Goal: Task Accomplishment & Management: Use online tool/utility

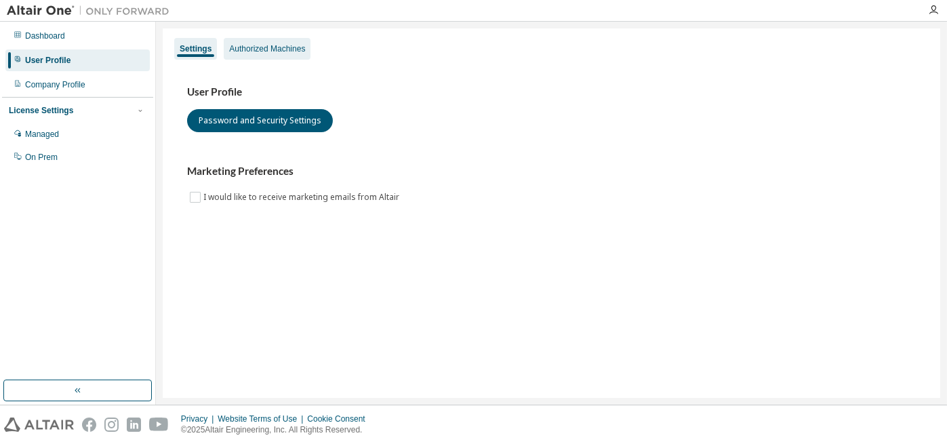
click at [262, 51] on div "Authorized Machines" at bounding box center [267, 48] width 76 height 11
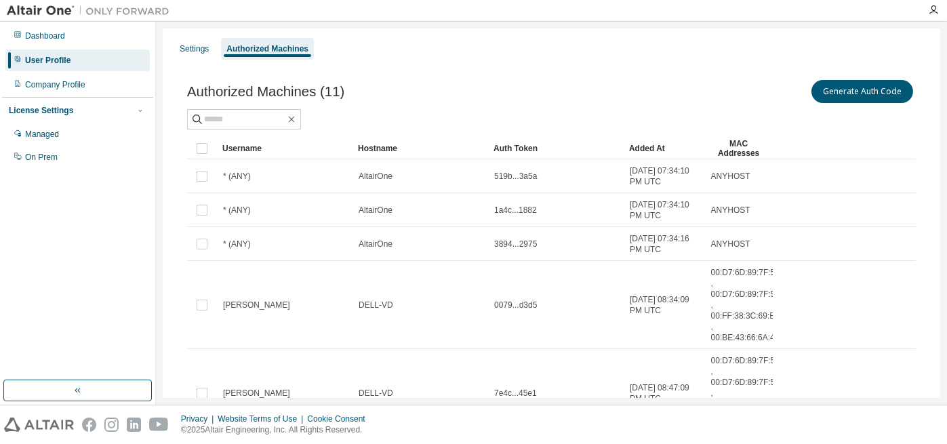
click at [868, 75] on div "Authorized Machines (11) Generate Auth Code Clear Load Save Save As Field Opera…" at bounding box center [552, 430] width 762 height 739
click at [865, 88] on button "Generate Auth Code" at bounding box center [863, 91] width 102 height 23
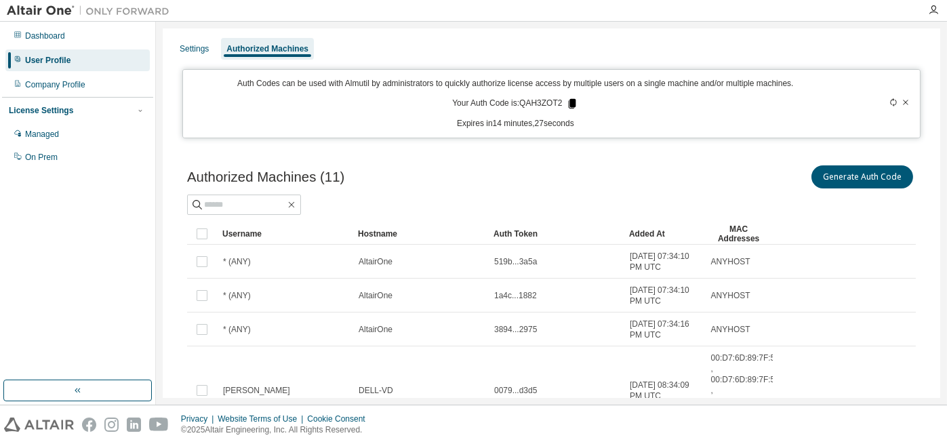
click at [569, 104] on icon at bounding box center [572, 103] width 7 height 9
click at [679, 102] on div "Auth Codes can be used with Almutil by administrators to quickly authorize lice…" at bounding box center [515, 104] width 649 height 52
click at [616, 173] on div "Generate Auth Code" at bounding box center [734, 177] width 365 height 28
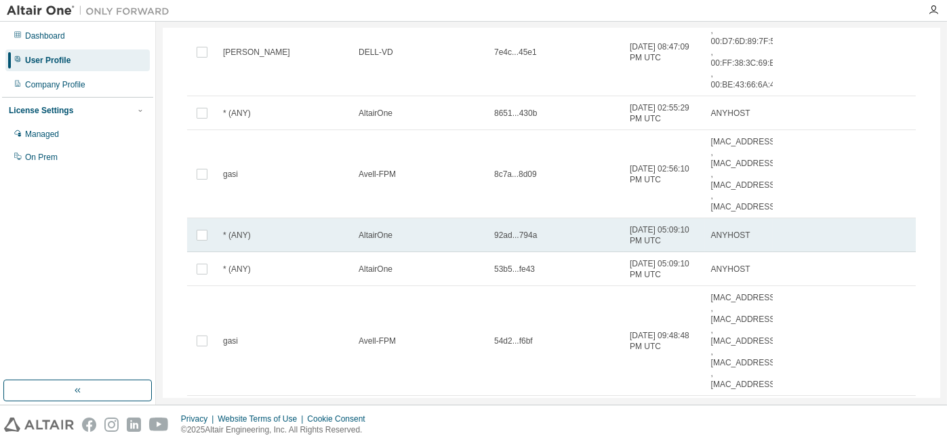
scroll to position [358, 0]
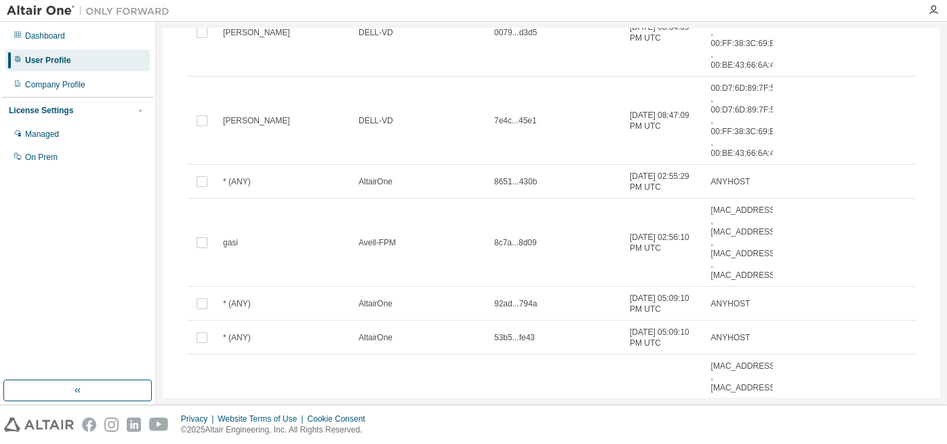
click at [502, 183] on span "8651...430b" at bounding box center [515, 181] width 43 height 11
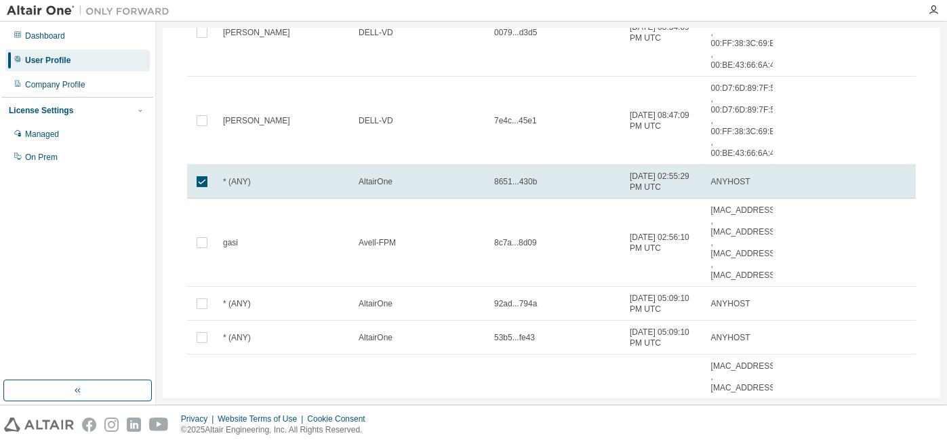
click at [502, 183] on span "8651...430b" at bounding box center [515, 181] width 43 height 11
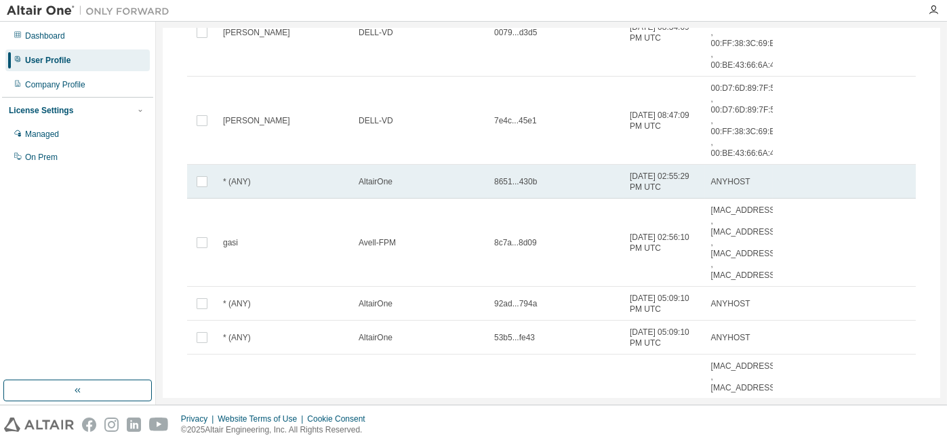
drag, startPoint x: 502, startPoint y: 183, endPoint x: 479, endPoint y: 184, distance: 23.7
click at [479, 184] on div "AltairOne" at bounding box center [420, 181] width 123 height 11
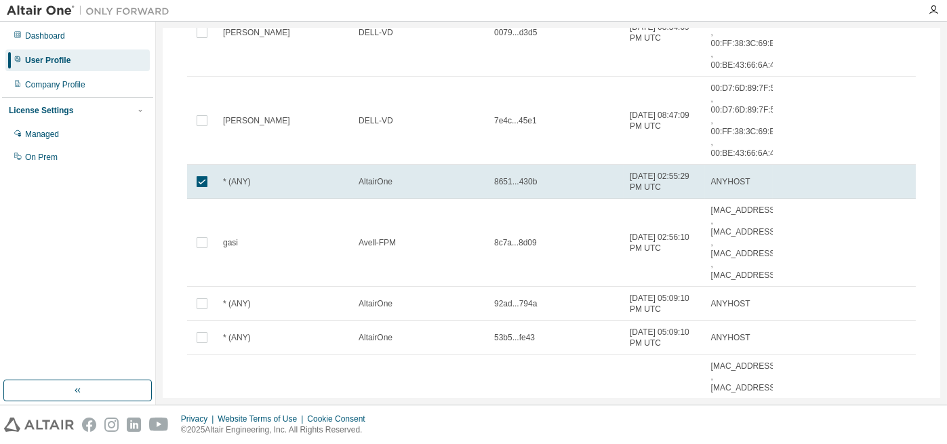
click at [479, 184] on div "AltairOne" at bounding box center [420, 181] width 123 height 11
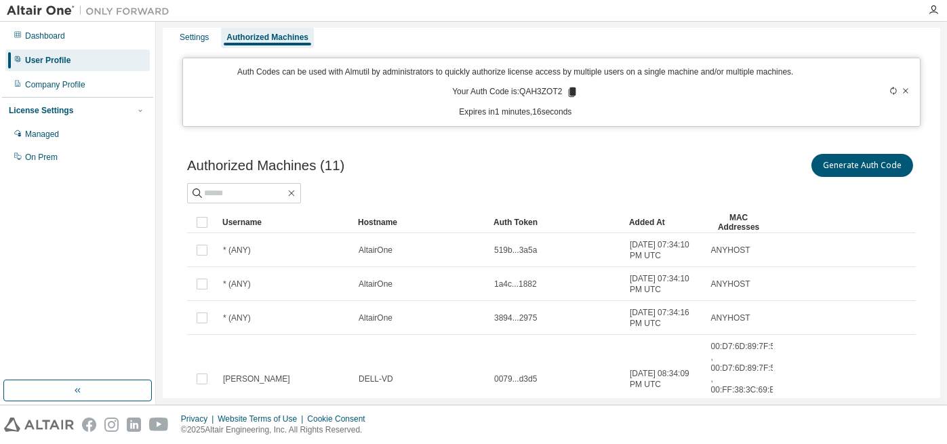
scroll to position [0, 0]
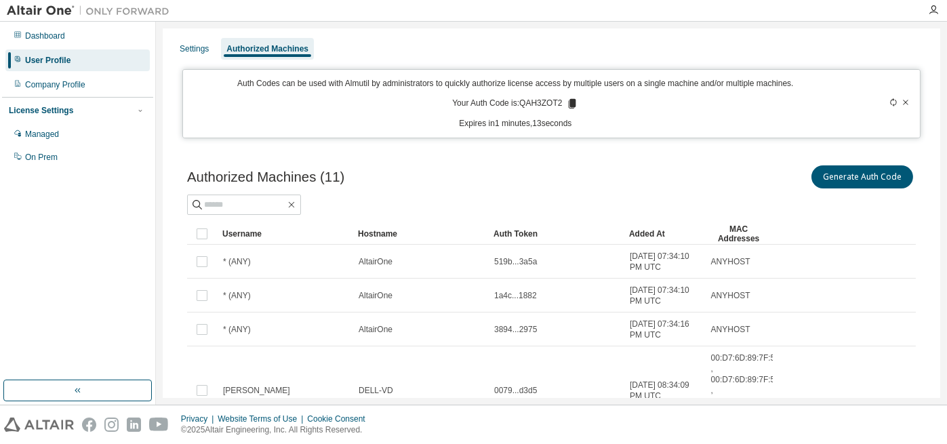
click at [520, 266] on span "519b...3a5a" at bounding box center [515, 261] width 43 height 11
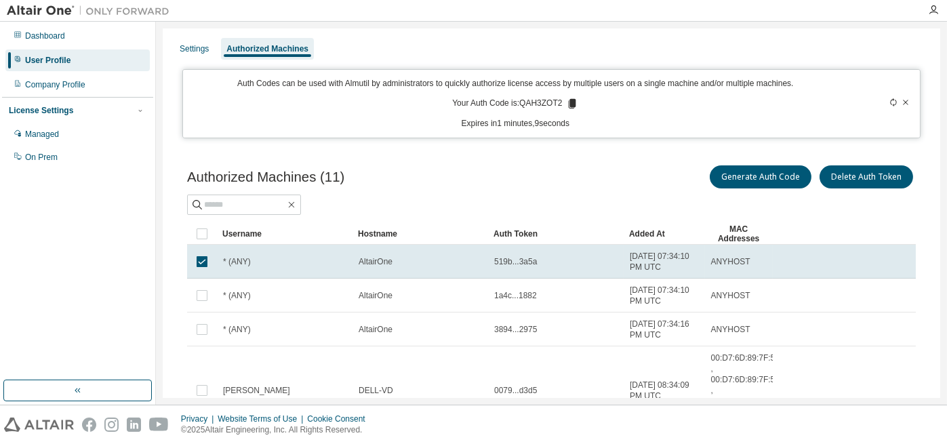
click at [514, 262] on span "519b...3a5a" at bounding box center [515, 261] width 43 height 11
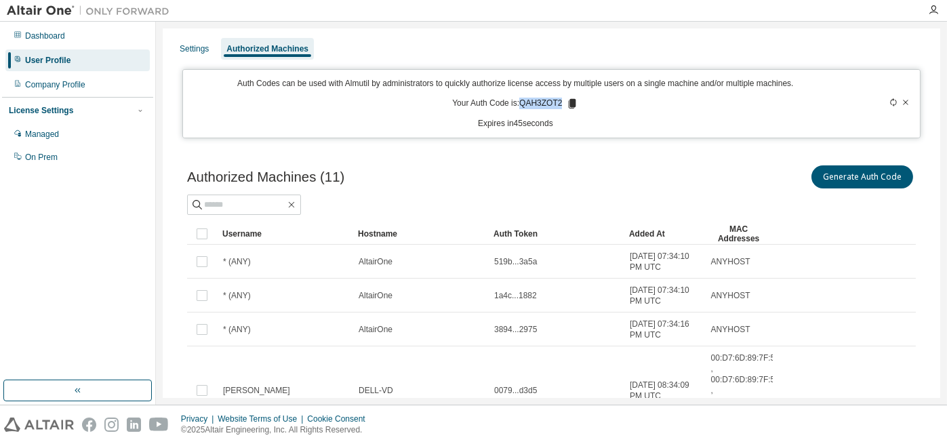
drag, startPoint x: 519, startPoint y: 105, endPoint x: 557, endPoint y: 107, distance: 38.0
click at [557, 107] on p "Your Auth Code is: QAH3ZOT2" at bounding box center [515, 104] width 126 height 12
copy p "QAH3ZOT2"
